Goal: Task Accomplishment & Management: Manage account settings

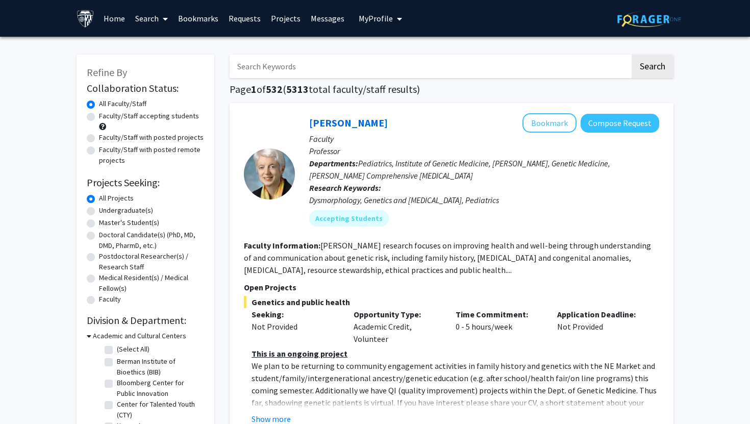
click at [397, 21] on icon "My profile dropdown to access profile and logout" at bounding box center [399, 19] width 5 height 8
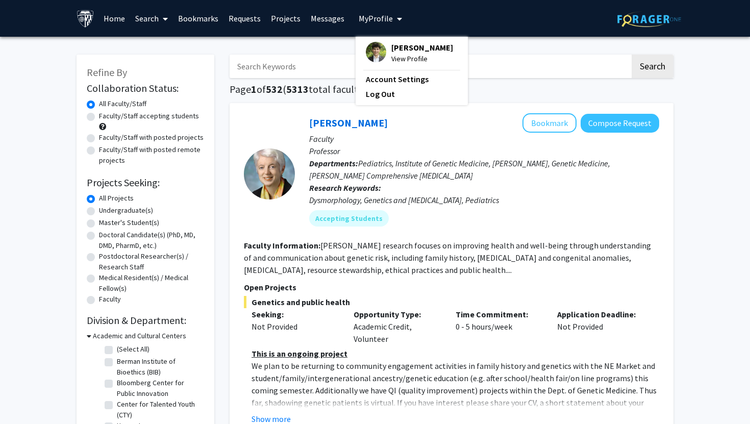
click at [397, 44] on span "[PERSON_NAME]" at bounding box center [422, 47] width 62 height 11
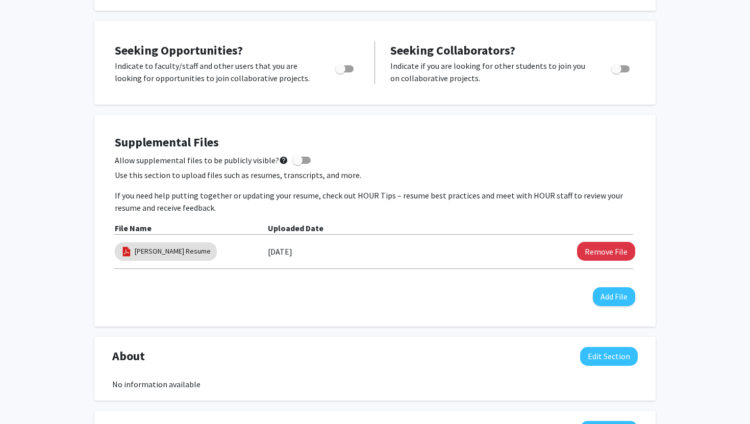
scroll to position [188, 0]
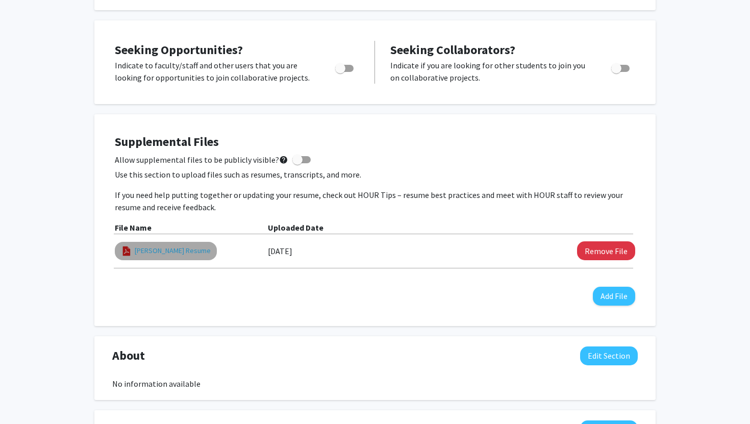
click at [181, 251] on link "[PERSON_NAME] Resume" at bounding box center [173, 250] width 76 height 11
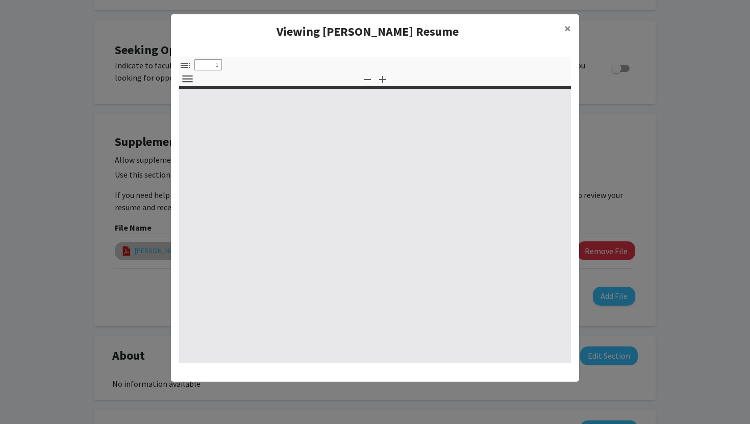
select select "custom"
type input "0"
select select "custom"
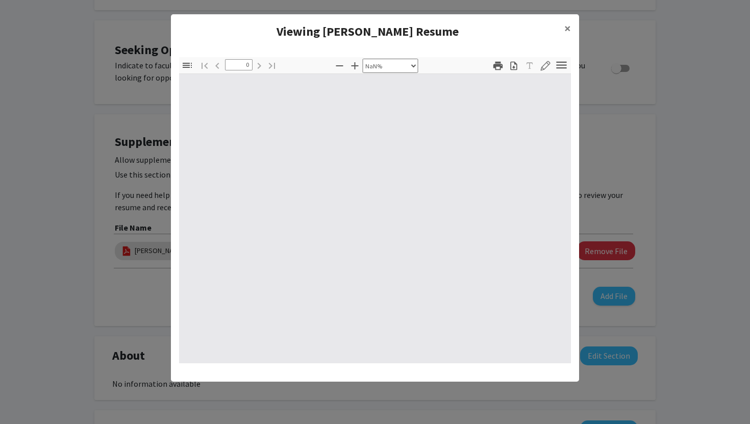
type input "1"
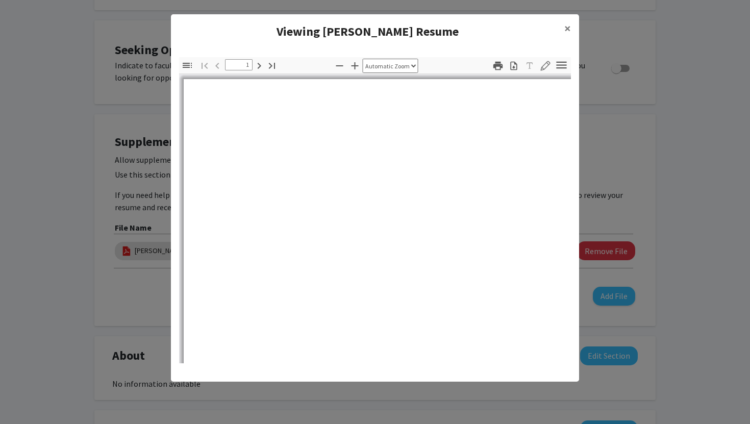
select select "auto"
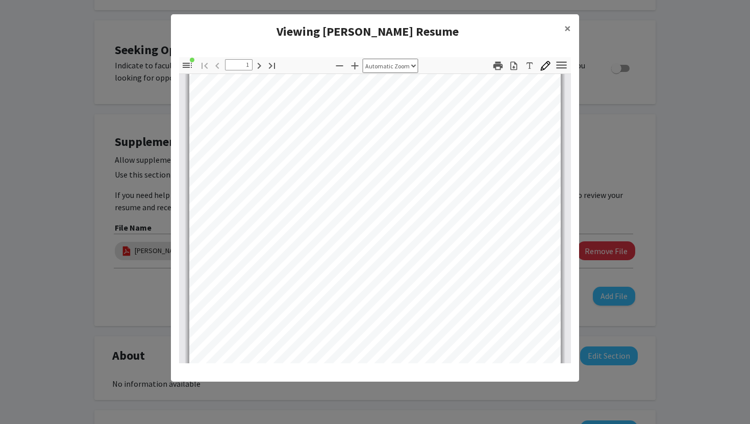
scroll to position [0, 0]
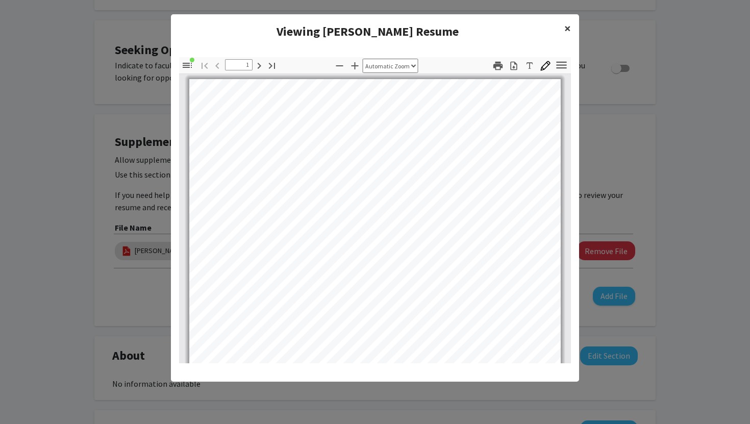
click at [569, 28] on span "×" at bounding box center [567, 28] width 7 height 16
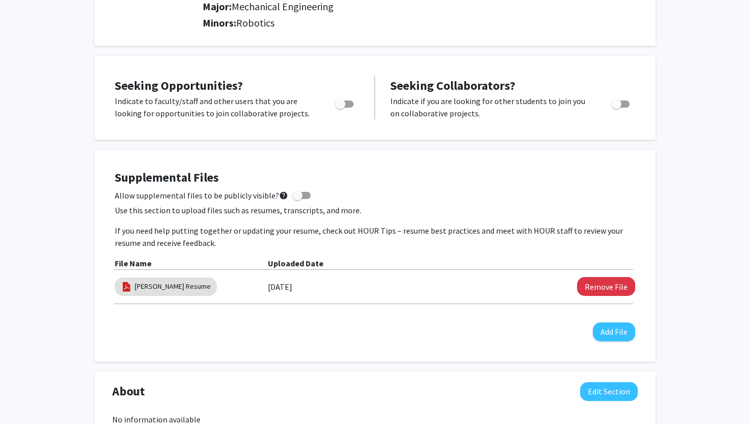
scroll to position [147, 0]
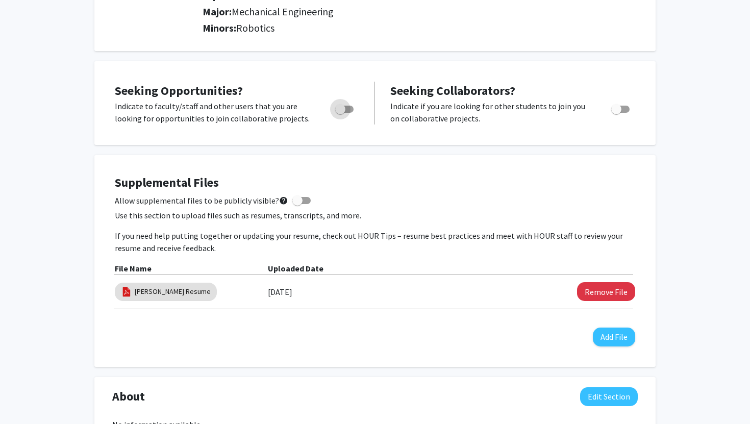
click at [349, 111] on span "Toggle" at bounding box center [344, 109] width 18 height 7
click at [340, 113] on input "Are you actively seeking opportunities?" at bounding box center [340, 113] width 1 height 1
checkbox input "true"
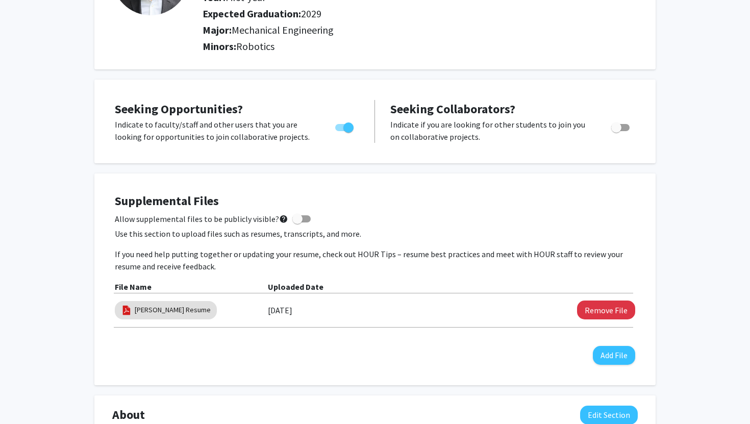
scroll to position [129, 0]
click at [292, 217] on span at bounding box center [297, 218] width 10 height 10
click at [297, 222] on input "Allow supplemental files to be publicly visible? help" at bounding box center [297, 222] width 1 height 1
checkbox input "true"
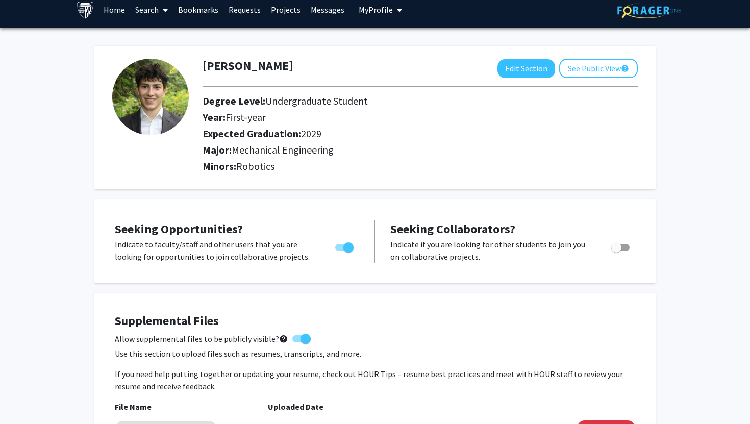
scroll to position [11, 0]
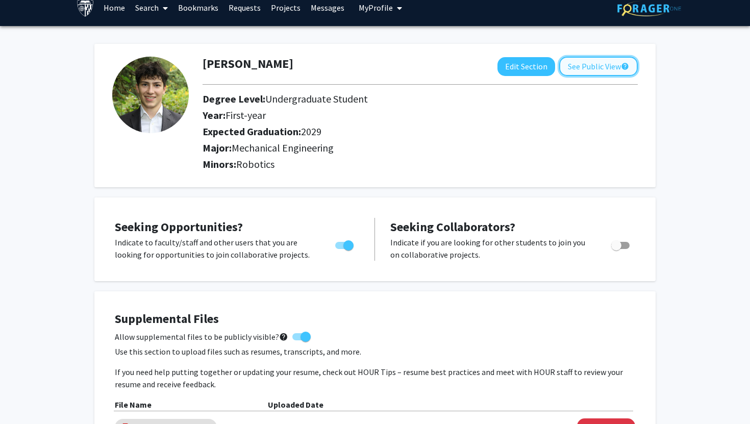
click at [594, 66] on button "See Public View help" at bounding box center [598, 66] width 79 height 19
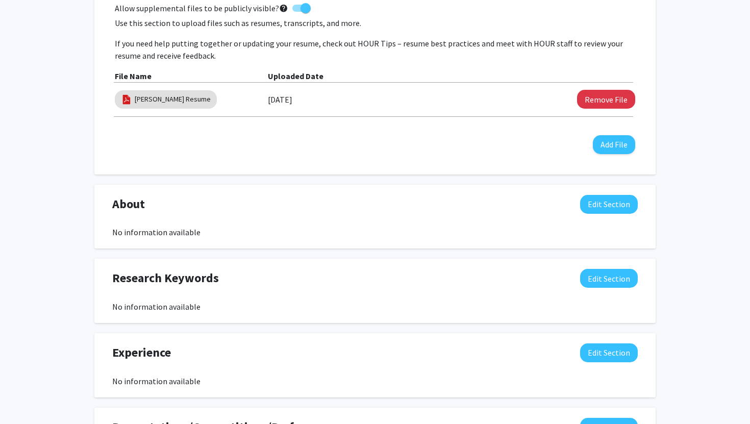
scroll to position [340, 0]
click at [597, 200] on button "Edit Section" at bounding box center [609, 203] width 58 height 19
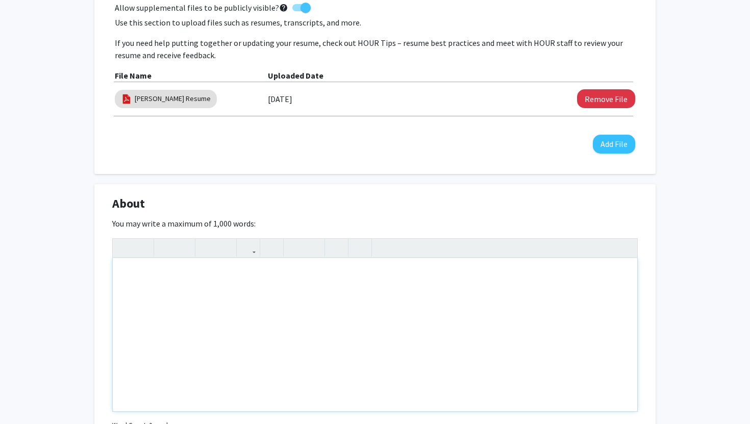
click at [206, 295] on div "Note to users with screen readers: Please deactivate our accessibility plugin f…" at bounding box center [375, 334] width 525 height 153
paste div "To enrich screen reader interactions, please activate Accessibility in Grammarl…"
type textarea "<p>I am an incoming freshman at the [GEOGRAPHIC_DATA][PERSON_NAME] School of En…"
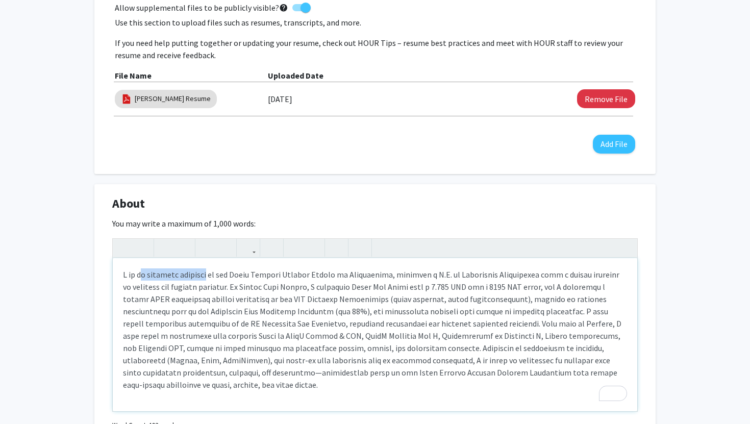
drag, startPoint x: 144, startPoint y: 276, endPoint x: 216, endPoint y: 274, distance: 71.5
click at [216, 274] on p "To enrich screen reader interactions, please activate Accessibility in Grammarl…" at bounding box center [375, 329] width 504 height 122
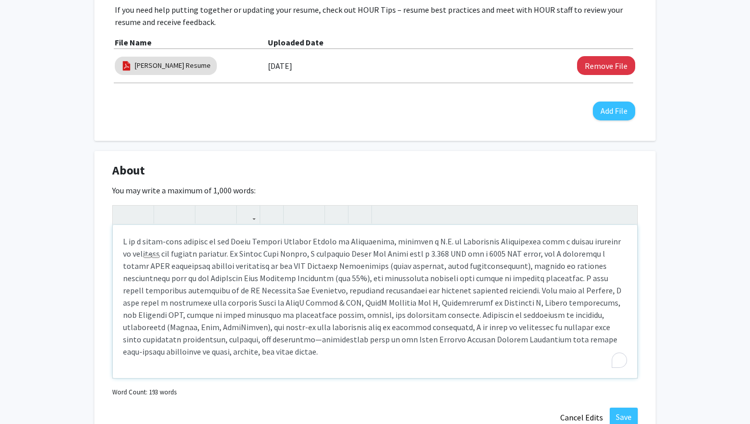
scroll to position [378, 0]
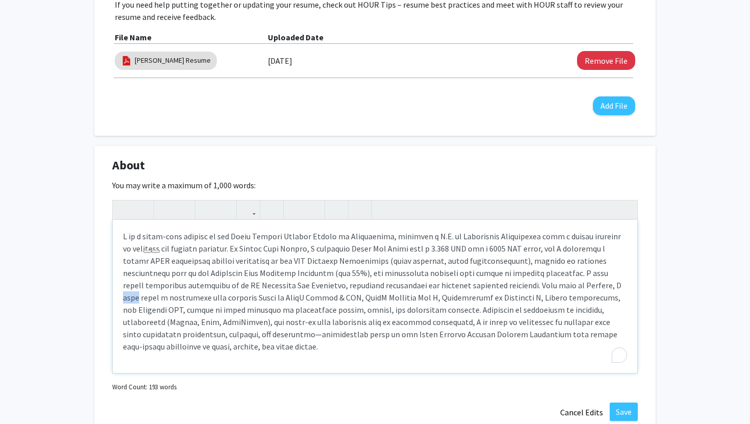
drag, startPoint x: 617, startPoint y: 286, endPoint x: 626, endPoint y: 289, distance: 9.7
click at [626, 289] on p "To enrich screen reader interactions, please activate Accessibility in Grammarl…" at bounding box center [375, 291] width 504 height 122
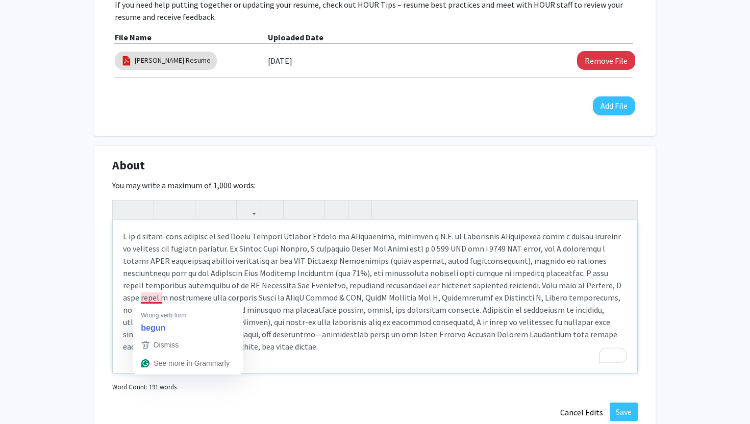
click at [154, 298] on p "To enrich screen reader interactions, please activate Accessibility in Grammarl…" at bounding box center [375, 291] width 504 height 122
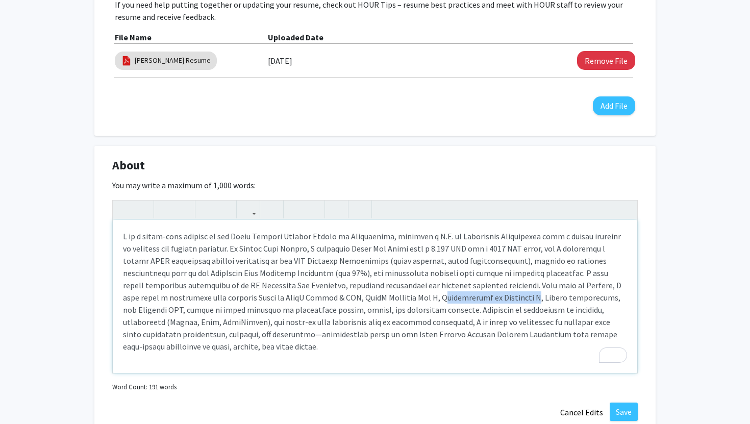
drag, startPoint x: 436, startPoint y: 298, endPoint x: 527, endPoint y: 298, distance: 90.8
click at [527, 299] on p "To enrich screen reader interactions, please activate Accessibility in Grammarl…" at bounding box center [375, 291] width 504 height 122
type textarea "<p>I am a first-year student at the [PERSON_NAME][GEOGRAPHIC_DATA], pursuing a …"
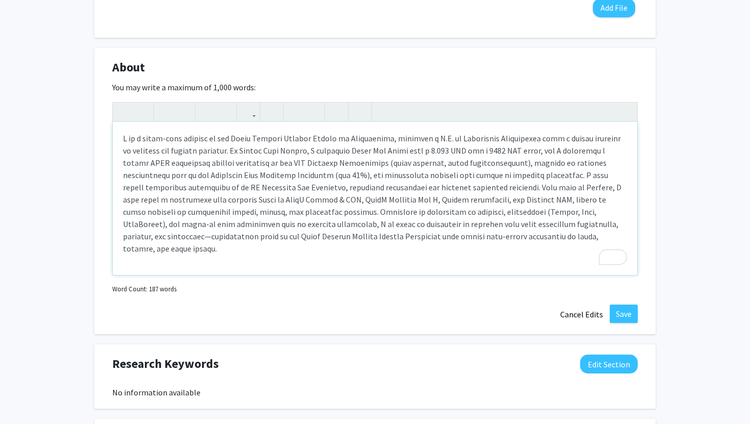
scroll to position [477, 0]
click at [621, 311] on button "Save" at bounding box center [624, 313] width 28 height 18
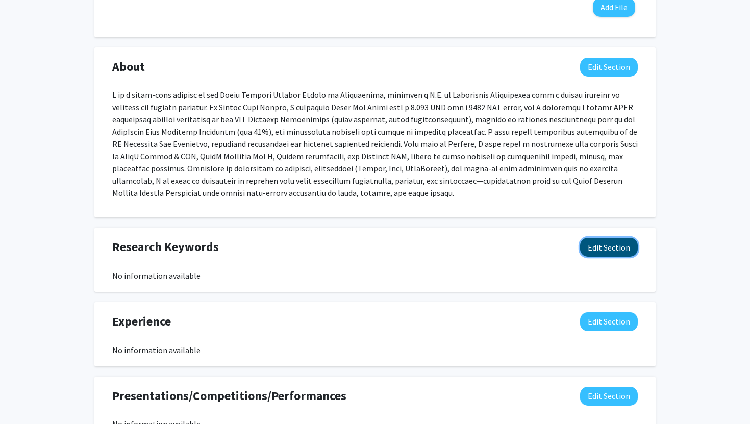
click at [604, 248] on button "Edit Section" at bounding box center [609, 247] width 58 height 19
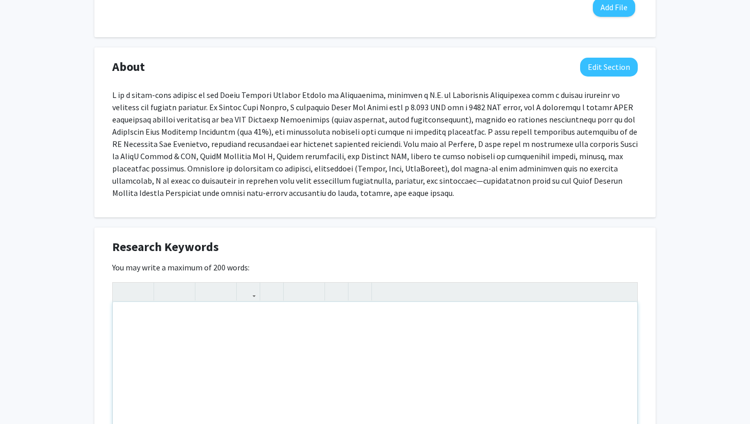
click at [347, 334] on div "Note to users with screen readers: Please deactivate our accessibility plugin f…" at bounding box center [375, 378] width 525 height 153
type textarea "obotics"
type textarea "Robotics, Python, Mechanical Engineering, Engineering Design, Engineering Resea…"
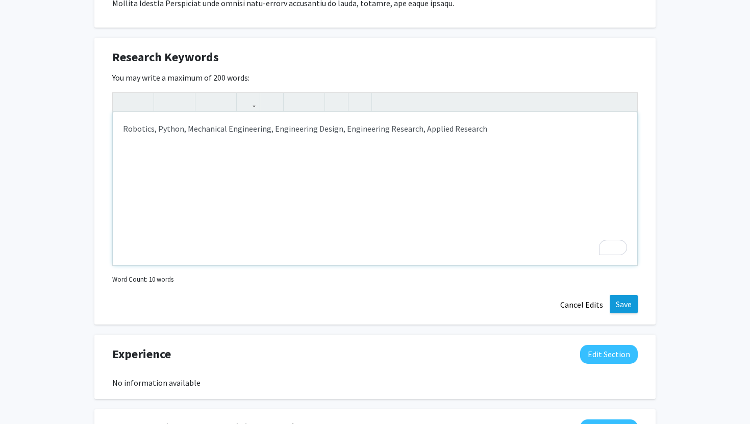
scroll to position [688, 0]
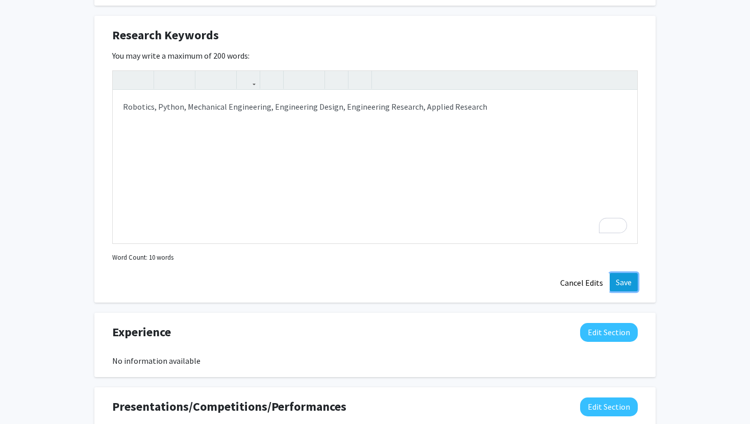
click at [626, 278] on button "Save" at bounding box center [624, 282] width 28 height 18
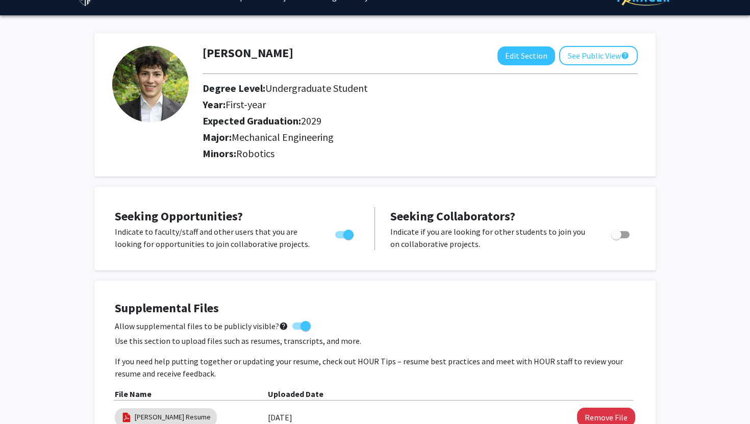
scroll to position [0, 0]
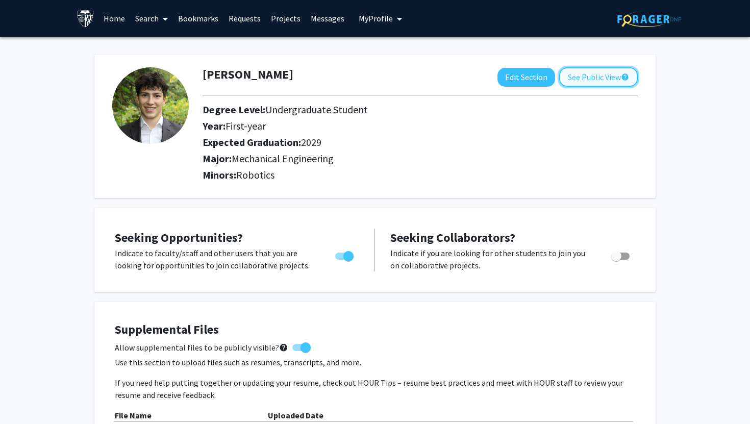
click at [598, 82] on button "See Public View help" at bounding box center [598, 76] width 79 height 19
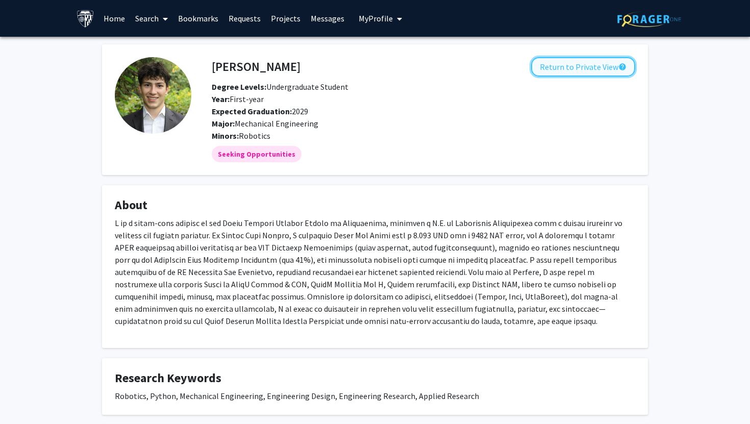
click at [588, 70] on button "Return to Private View help" at bounding box center [583, 66] width 104 height 19
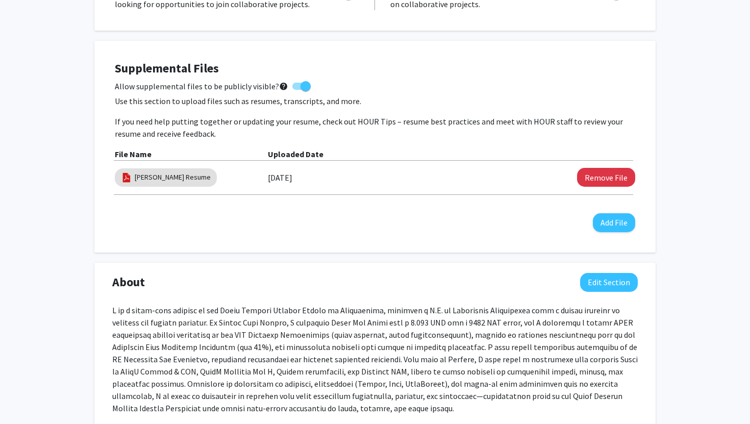
scroll to position [261, 0]
click at [600, 290] on button "Edit Section" at bounding box center [609, 283] width 58 height 19
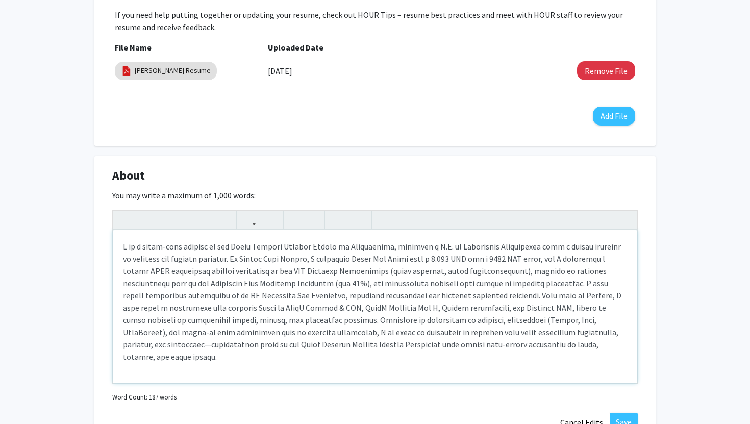
scroll to position [370, 0]
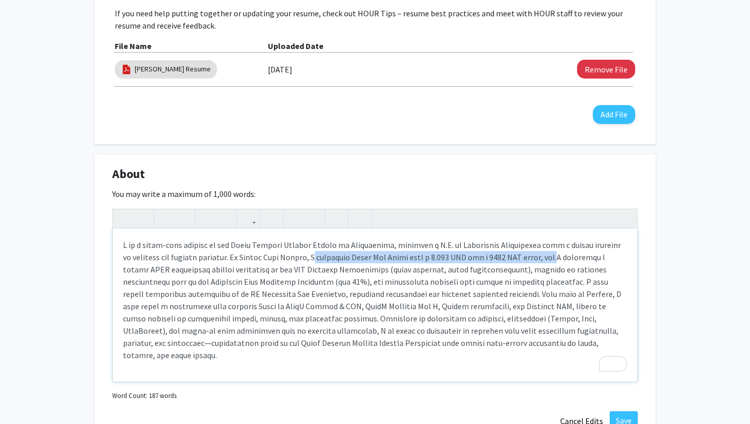
drag, startPoint x: 312, startPoint y: 259, endPoint x: 566, endPoint y: 259, distance: 254.2
click at [566, 259] on p "To enrich screen reader interactions, please activate Accessibility in Grammarl…" at bounding box center [375, 300] width 504 height 122
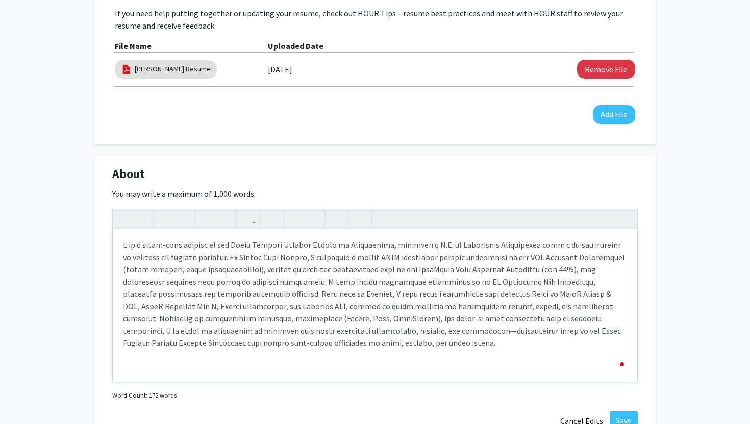
type textarea "<p>I am a first-year student at the [PERSON_NAME][GEOGRAPHIC_DATA], pursuing a …"
click at [461, 363] on div "To enrich screen reader interactions, please activate Accessibility in Grammarl…" at bounding box center [375, 305] width 525 height 153
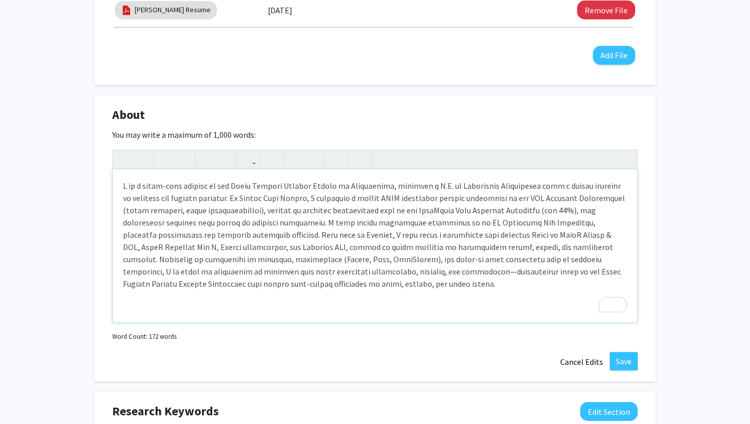
scroll to position [427, 0]
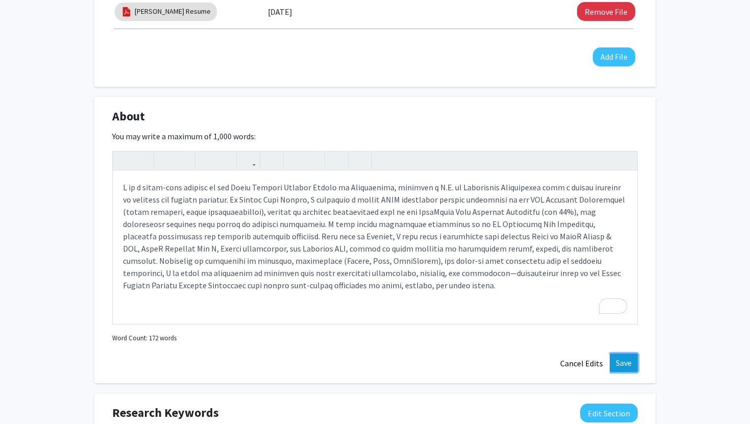
click at [627, 359] on button "Save" at bounding box center [624, 363] width 28 height 18
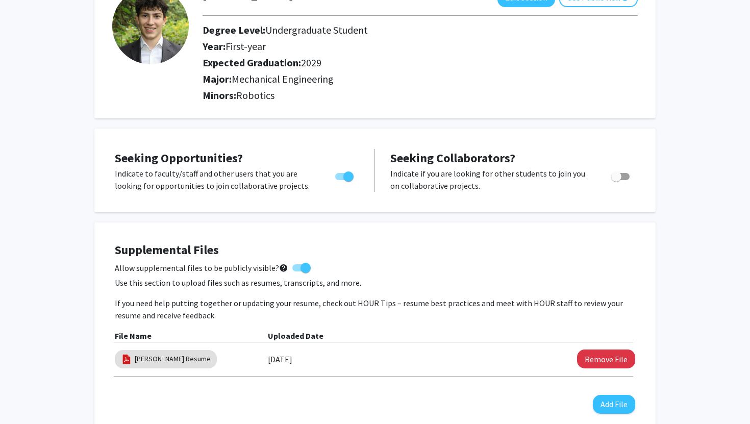
scroll to position [0, 0]
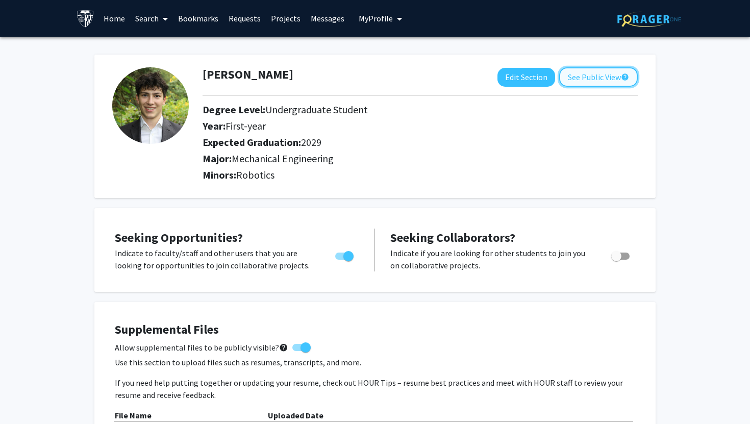
click at [600, 81] on button "See Public View help" at bounding box center [598, 76] width 79 height 19
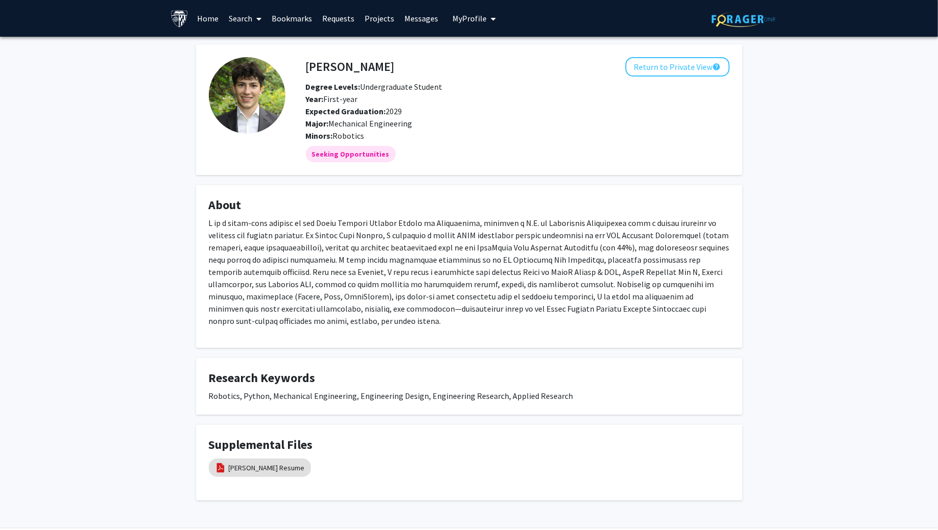
scroll to position [3, 0]
